Goal: Task Accomplishment & Management: Manage account settings

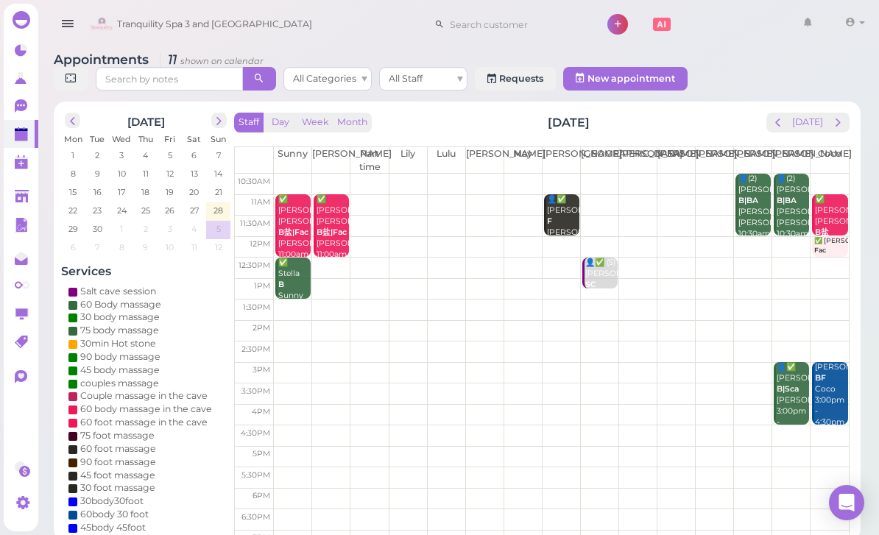
click at [334, 235] on div "✅ [PERSON_NAME] [PERSON_NAME]盐|[PERSON_NAME]|Sunny 11:00am - 12:30pm" at bounding box center [332, 238] width 33 height 88
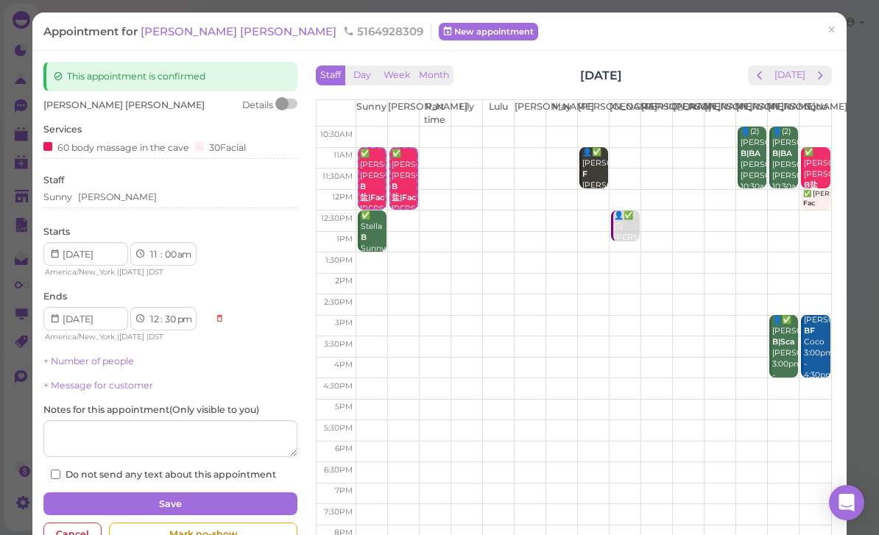
click at [175, 34] on span "[PERSON_NAME] [PERSON_NAME]" at bounding box center [240, 31] width 199 height 14
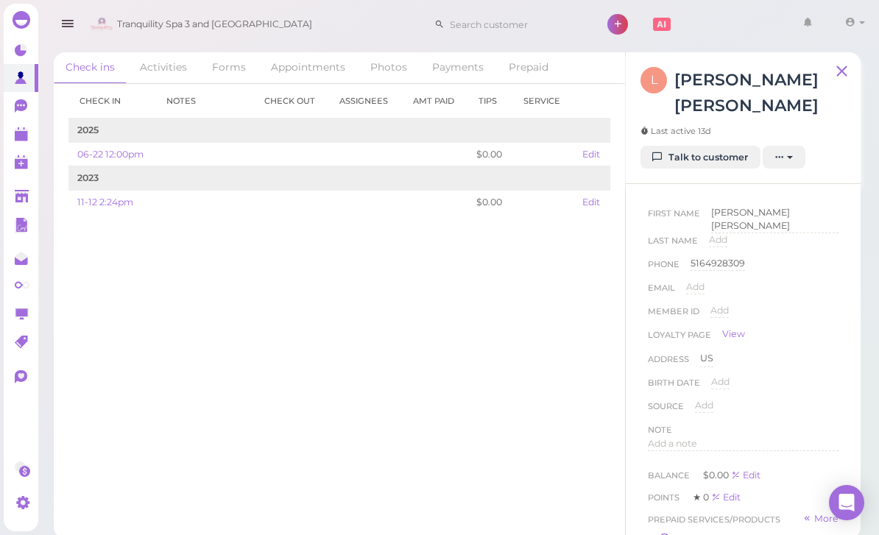
click at [716, 146] on link "Talk to customer" at bounding box center [701, 158] width 120 height 24
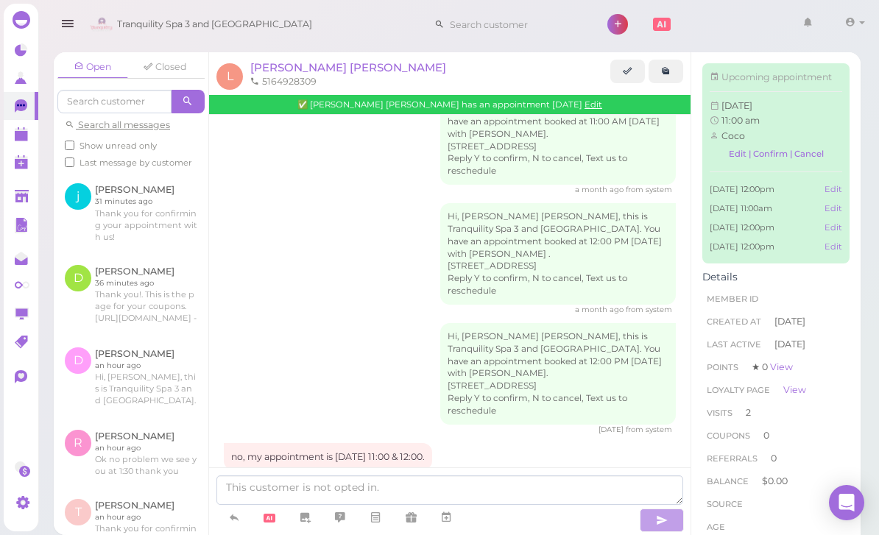
scroll to position [1345, 0]
click at [18, 138] on polygon at bounding box center [21, 136] width 13 height 10
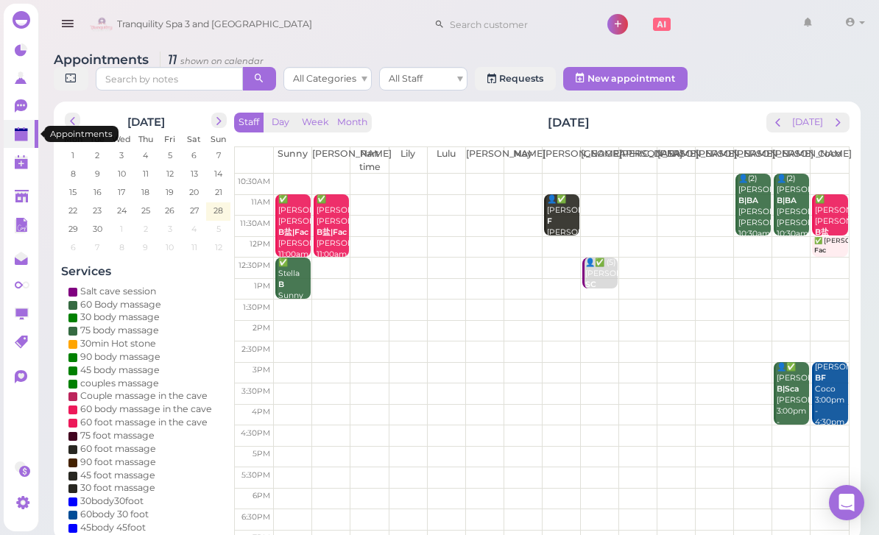
click at [217, 117] on span "next" at bounding box center [219, 121] width 14 height 14
click at [225, 124] on span "next" at bounding box center [219, 121] width 14 height 14
